Goal: Obtain resource: Download file/media

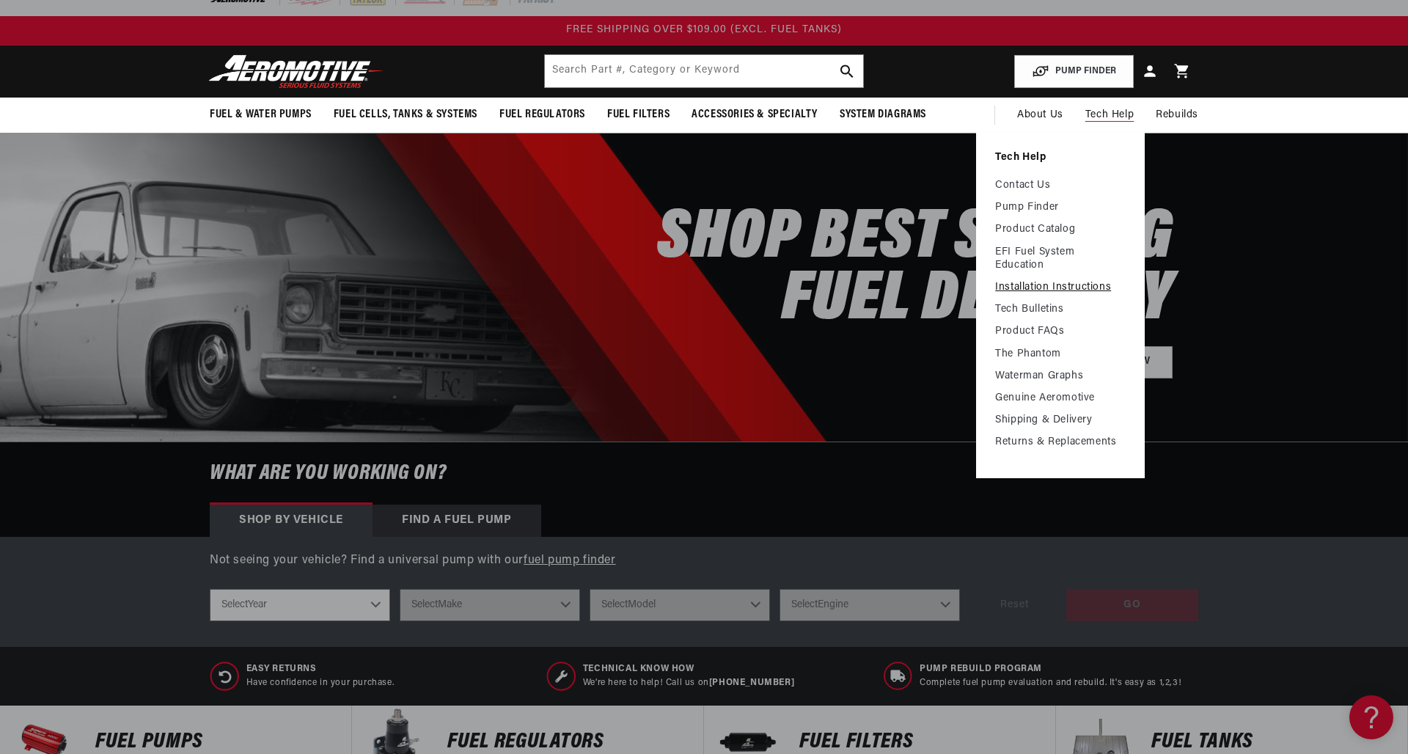
scroll to position [18, 0]
click at [1037, 287] on link "Installation Instructions" at bounding box center [1060, 287] width 131 height 13
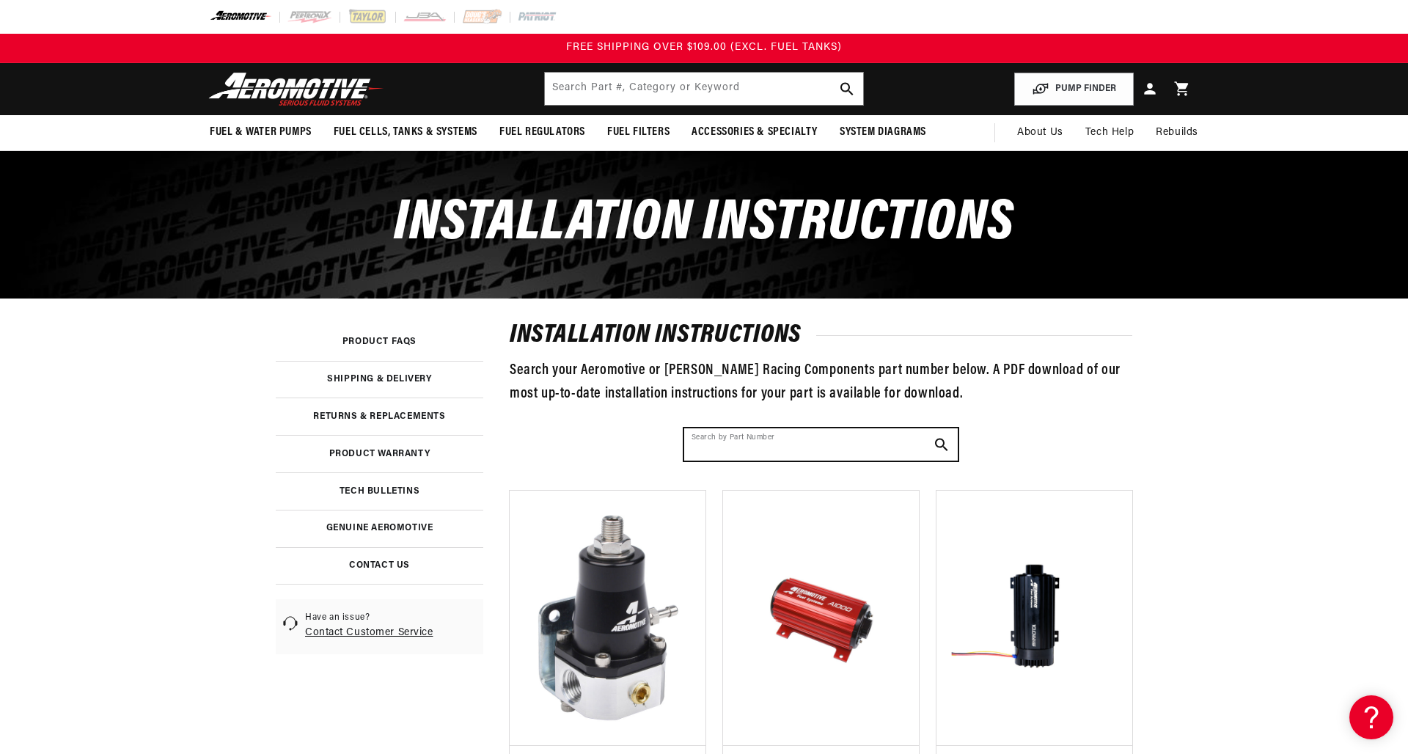
click at [759, 450] on input "Search by Part Number" at bounding box center [821, 444] width 274 height 32
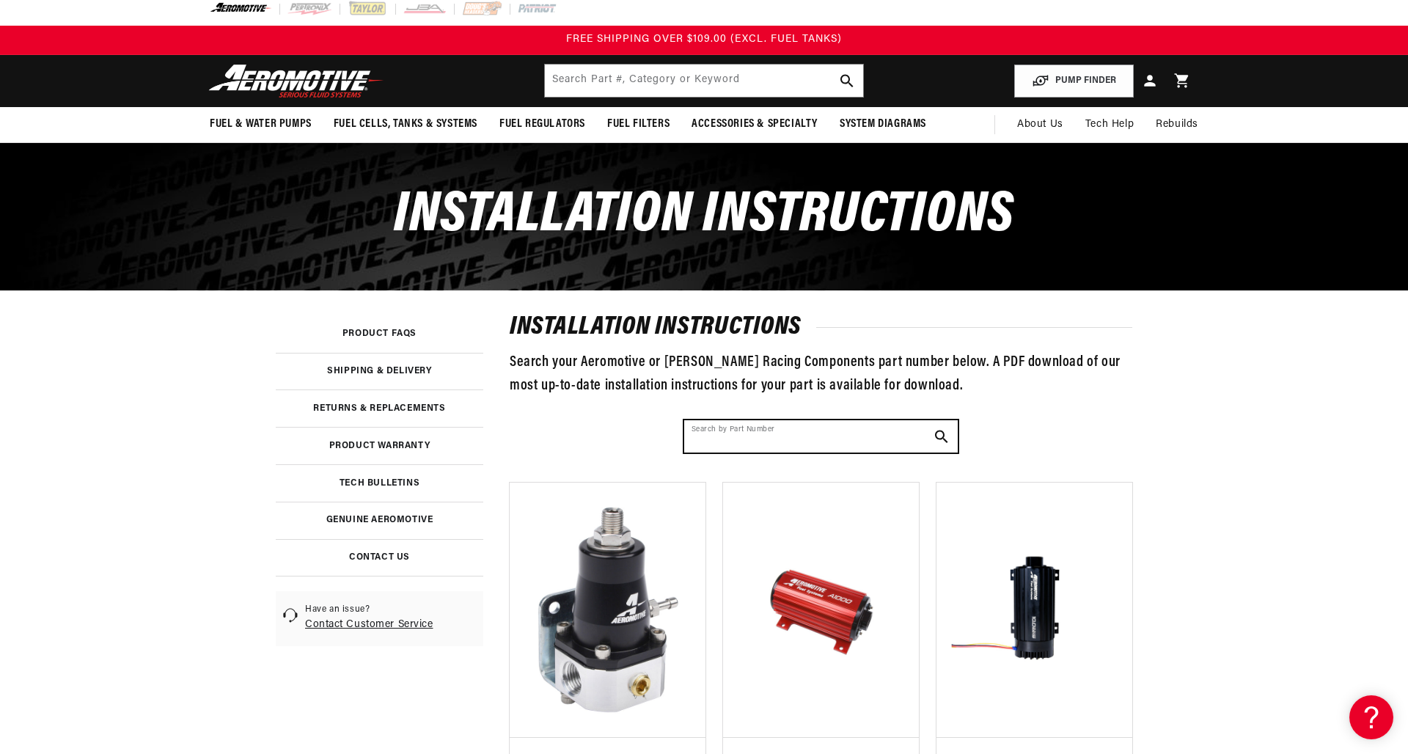
scroll to position [13, 0]
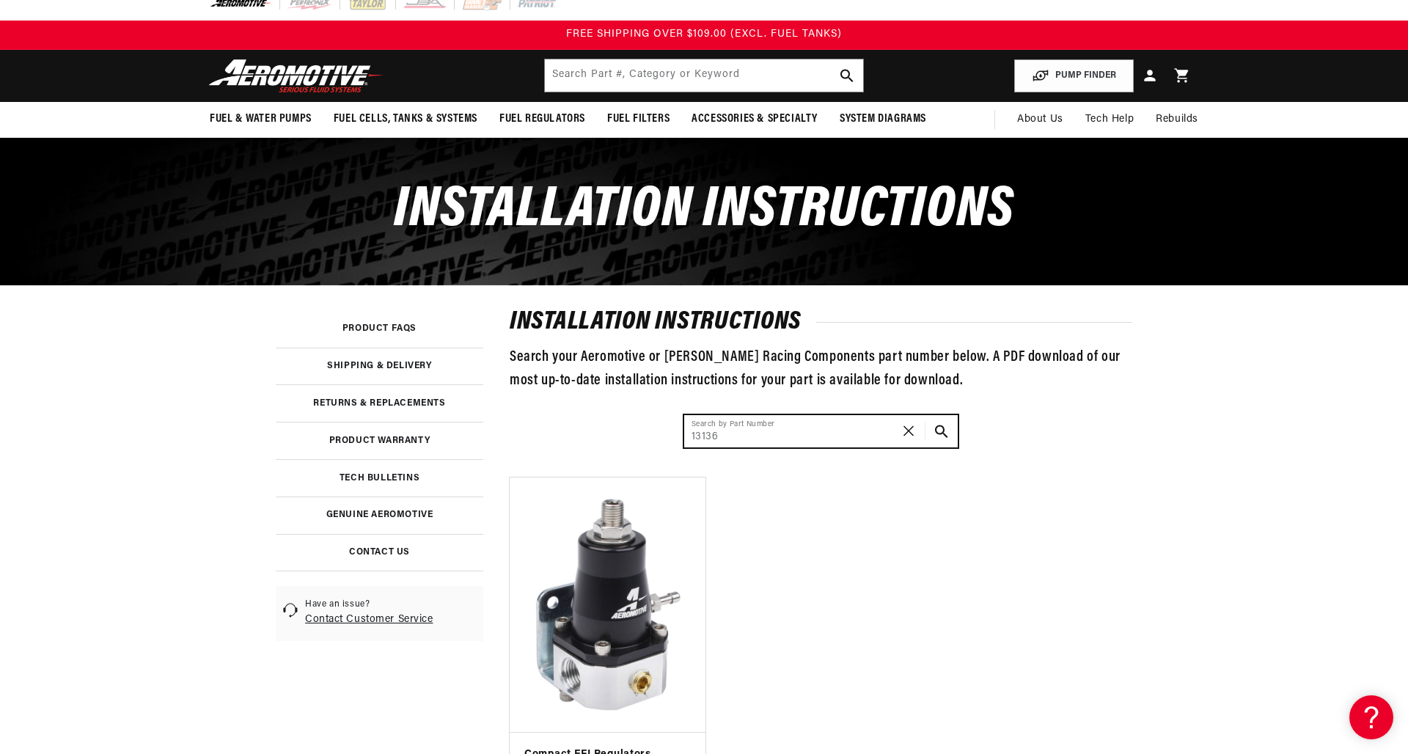
type input "13136"
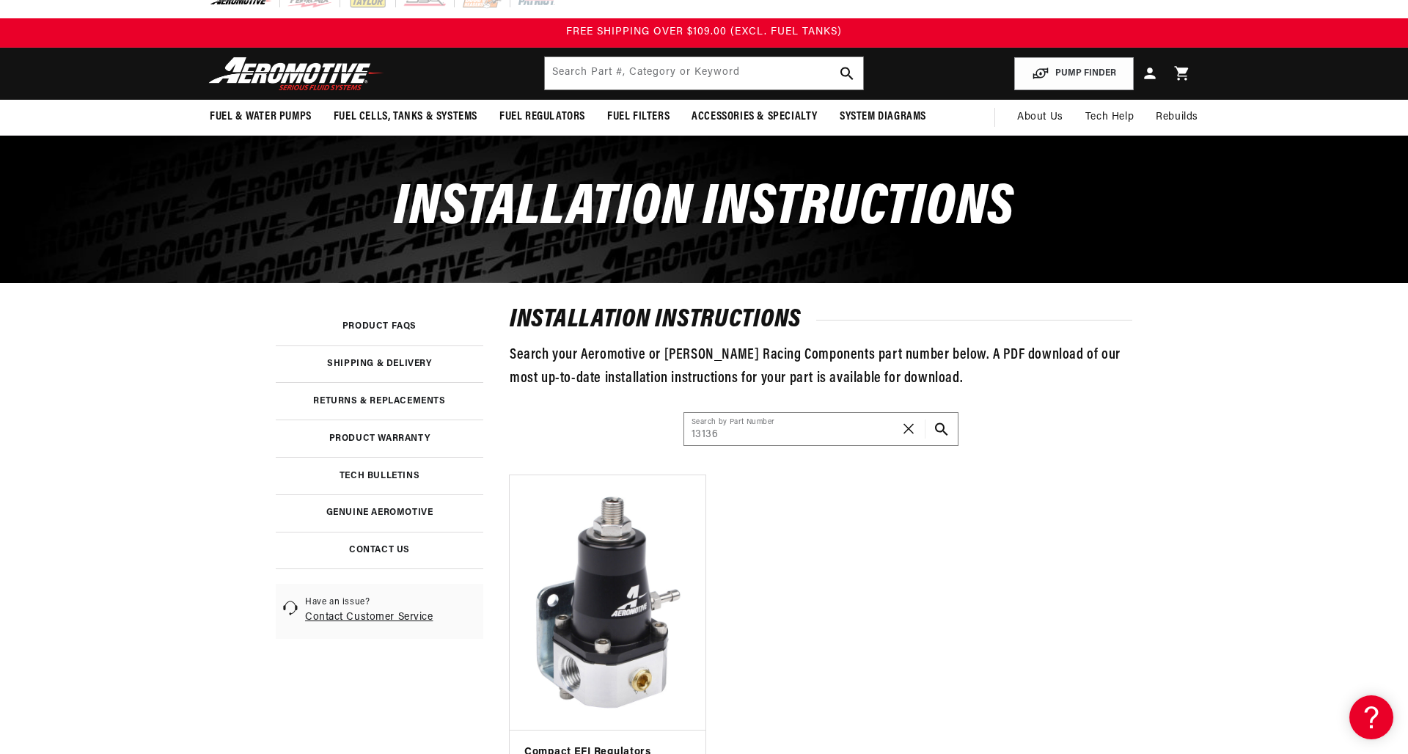
click at [662, 483] on div at bounding box center [608, 602] width 196 height 255
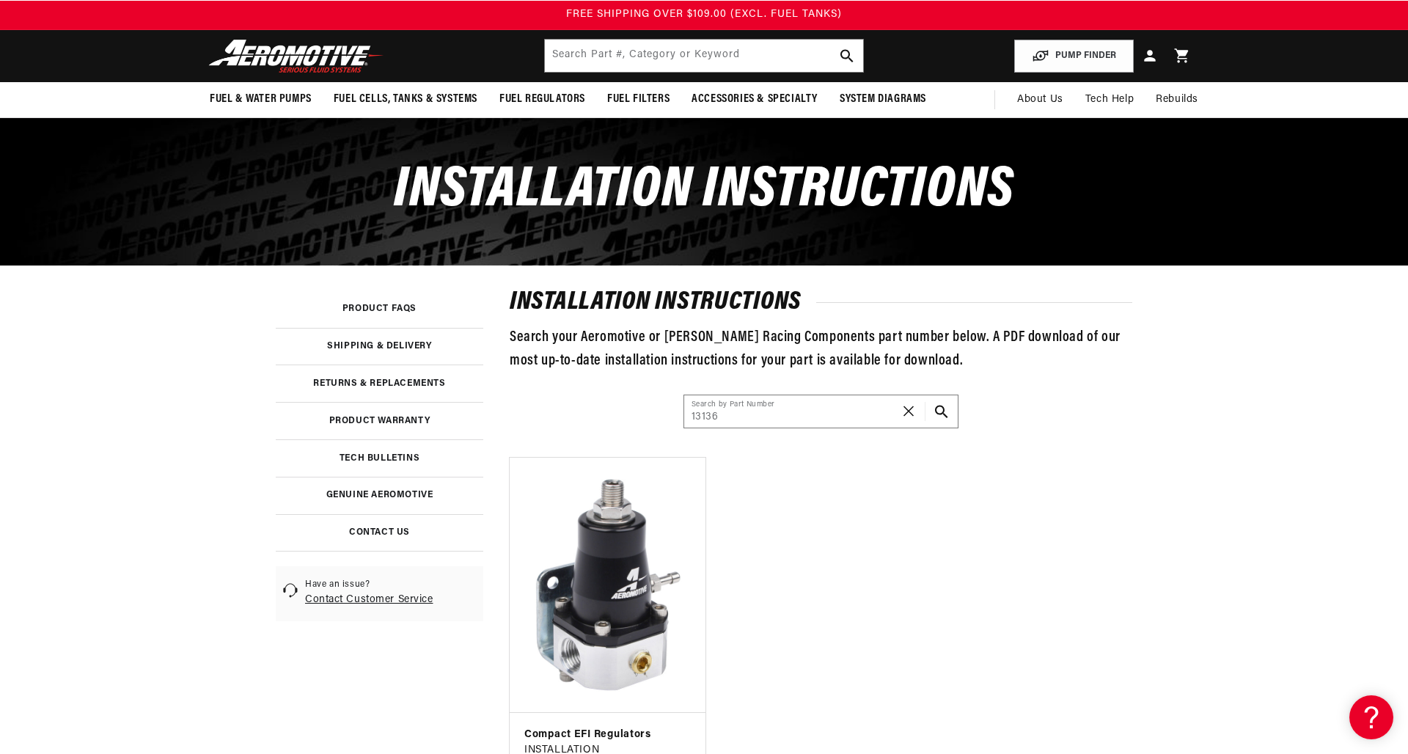
scroll to position [34, 0]
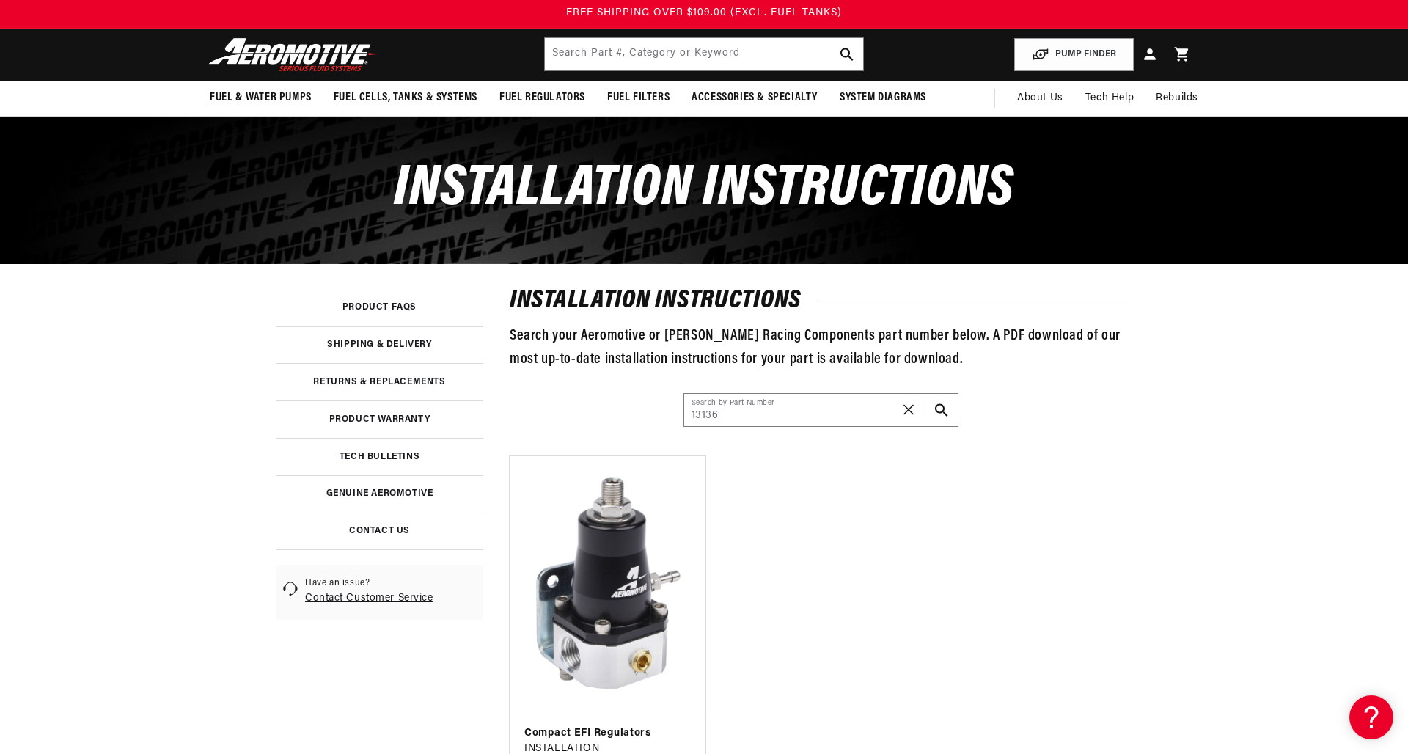
click at [662, 485] on img at bounding box center [608, 584] width 172 height 232
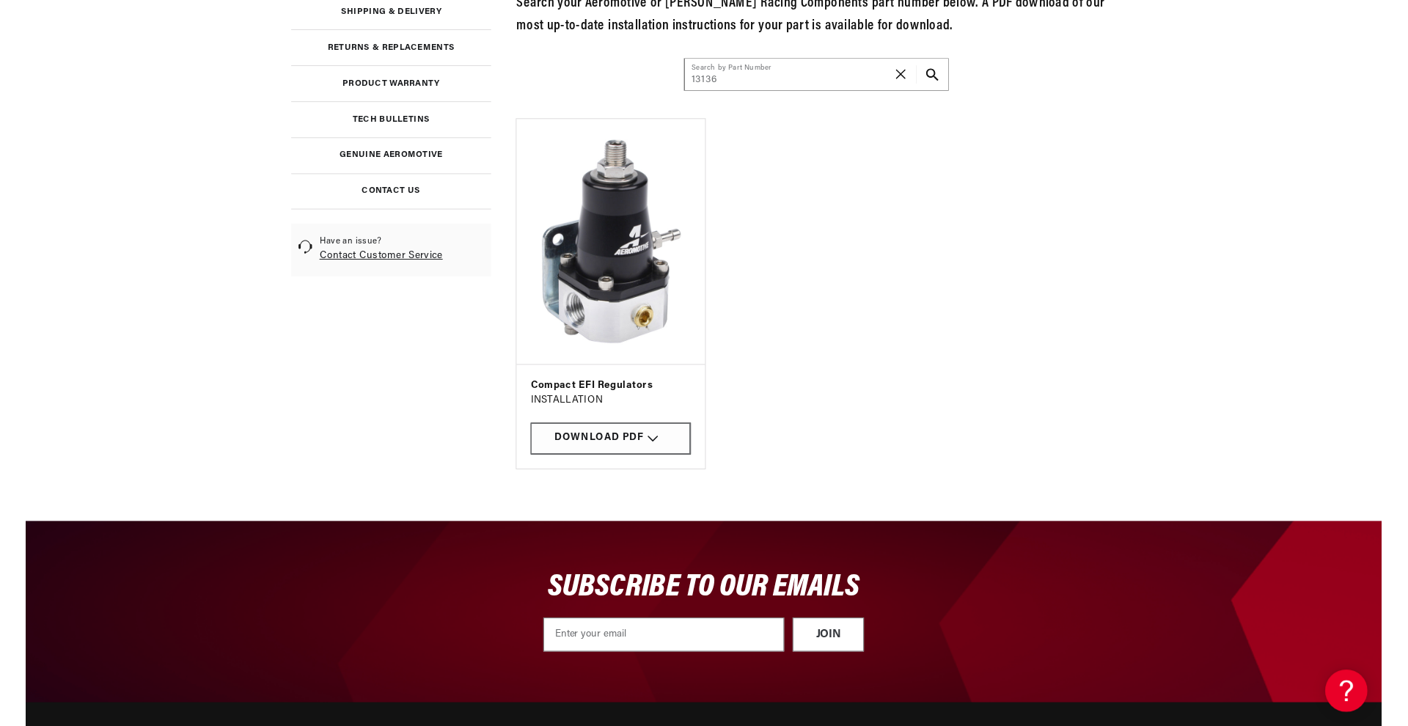
scroll to position [367, 0]
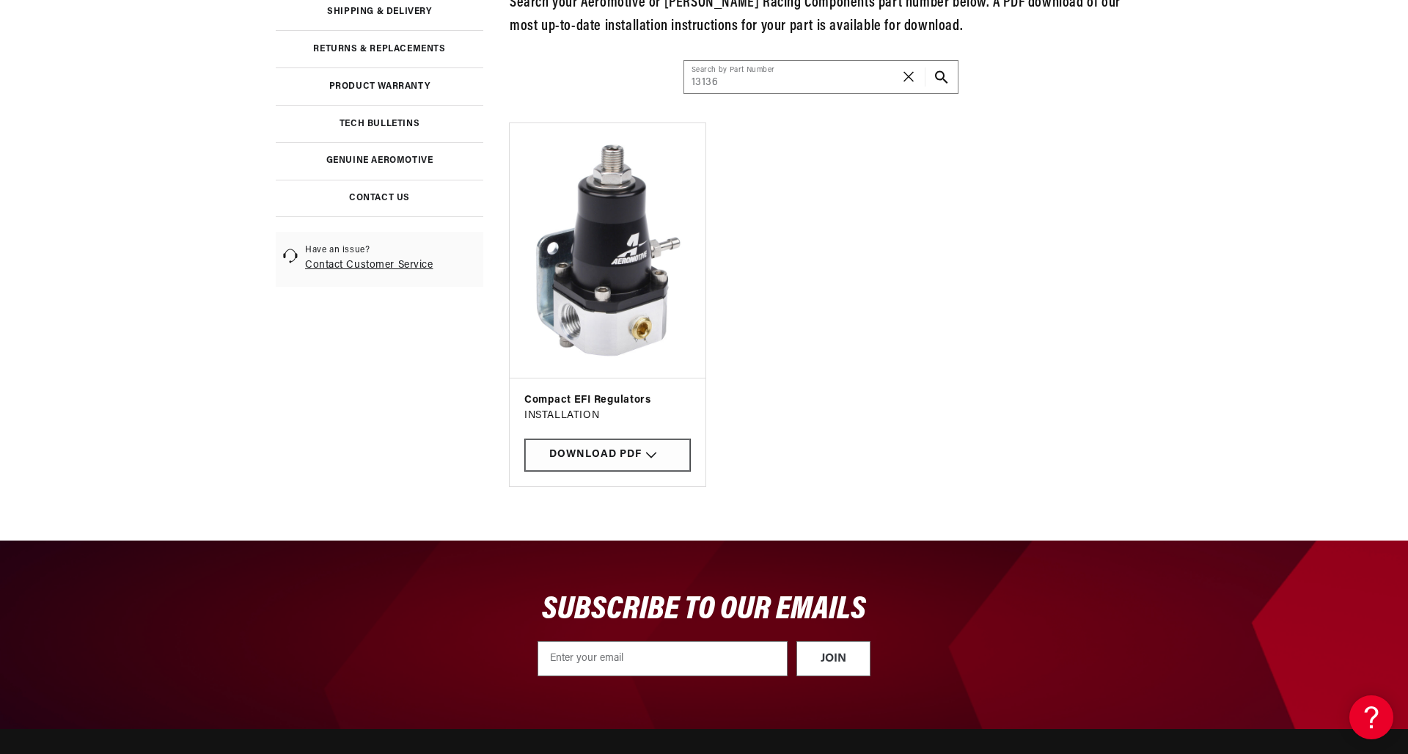
click at [664, 447] on div "Download PDF" at bounding box center [607, 455] width 166 height 33
click at [586, 408] on link "13136" at bounding box center [607, 410] width 147 height 31
